Goal: Check status: Check status

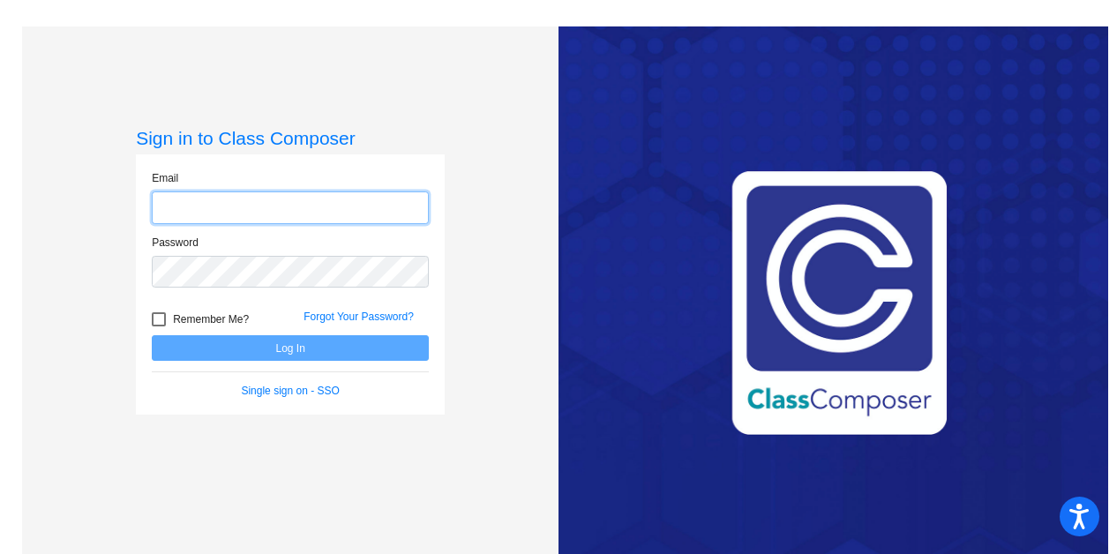
type input "[EMAIL_ADDRESS][DOMAIN_NAME]"
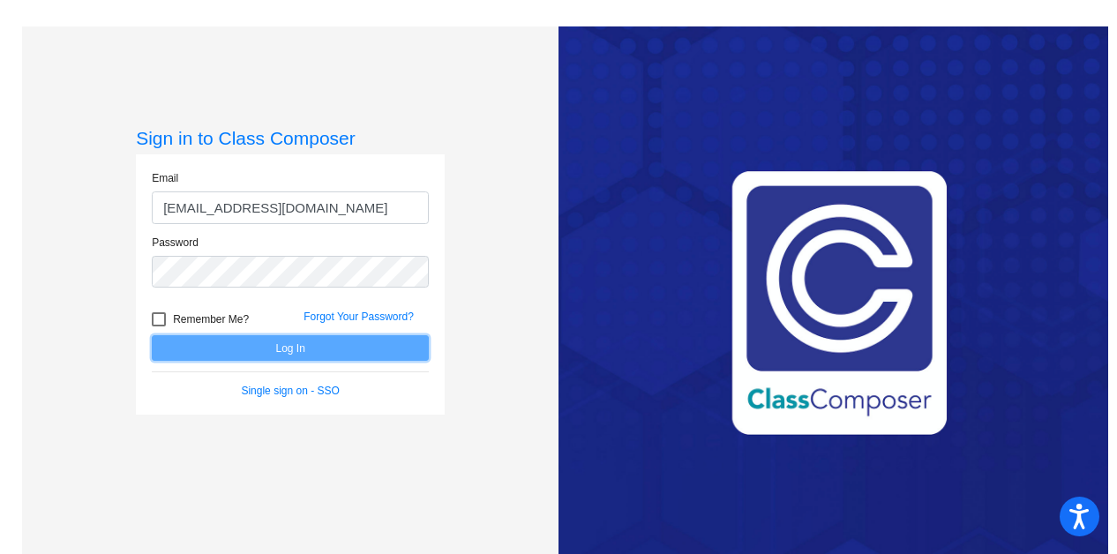
click at [286, 349] on button "Log In" at bounding box center [290, 348] width 277 height 26
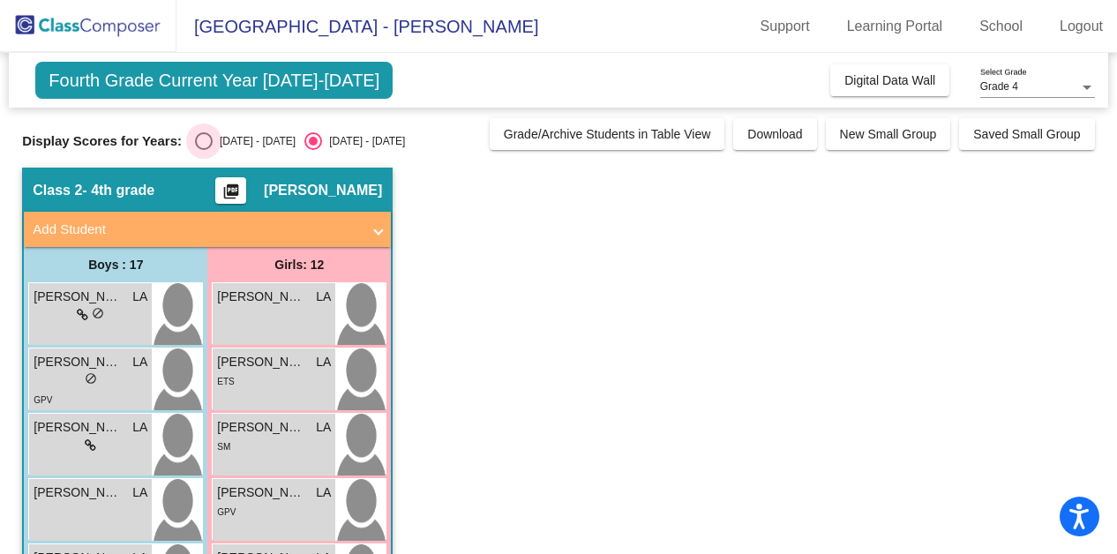
click at [246, 131] on div "Display Scores for Years: [DATE] - [DATE] [DATE] - [DATE] Grade/Archive Student…" at bounding box center [558, 134] width 1072 height 32
click at [246, 139] on div "[DATE] - [DATE]" at bounding box center [254, 141] width 83 height 16
click at [204, 150] on input "[DATE] - [DATE]" at bounding box center [203, 150] width 1 height 1
radio input "true"
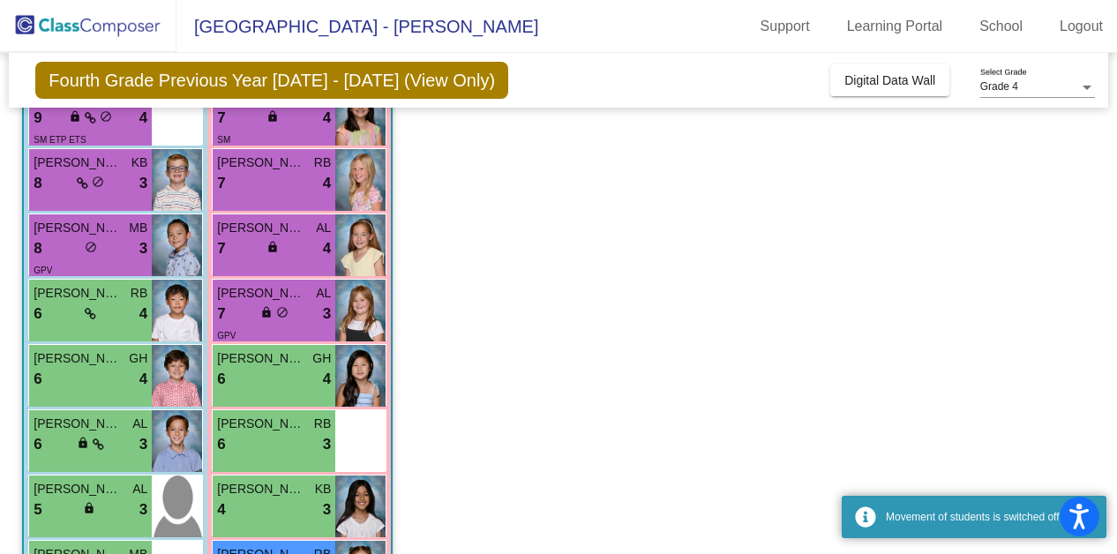
scroll to position [353, 0]
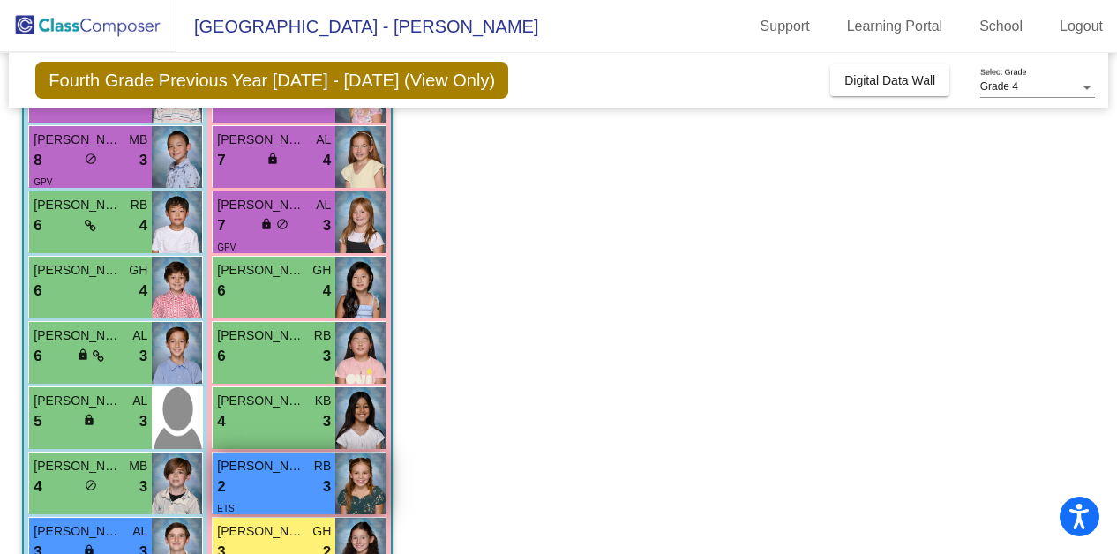
click at [274, 486] on div "2 lock do_not_disturb_alt 3" at bounding box center [274, 487] width 114 height 23
